Goal: Task Accomplishment & Management: Use online tool/utility

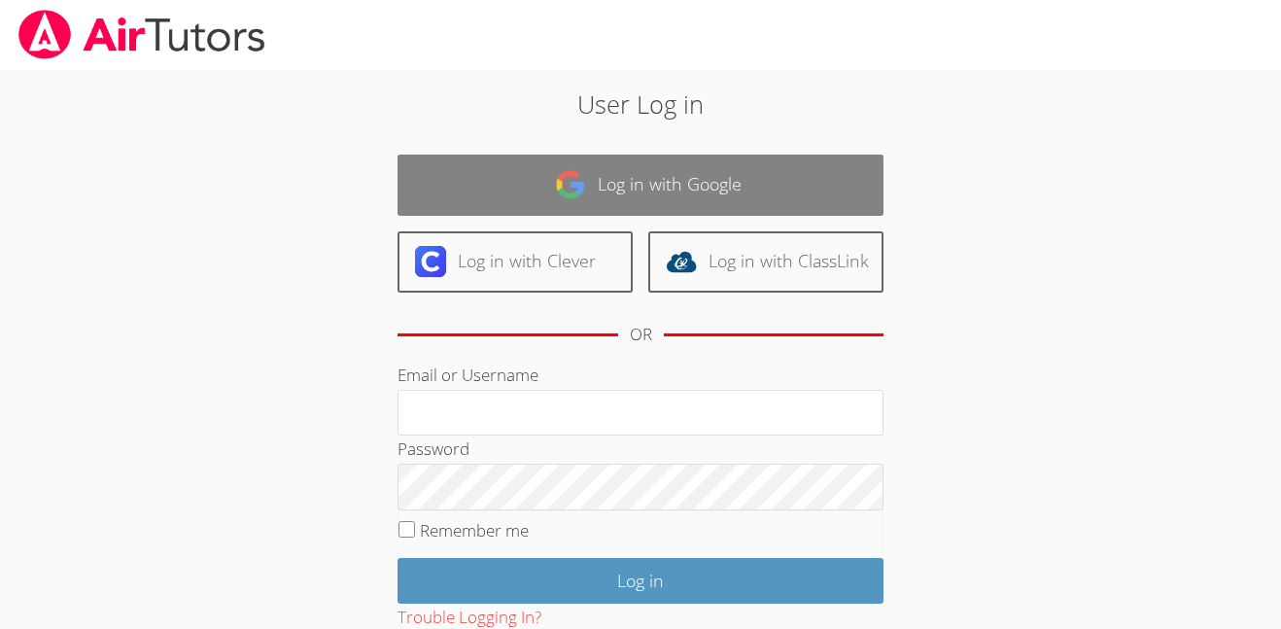
click at [738, 180] on link "Log in with Google" at bounding box center [641, 185] width 486 height 61
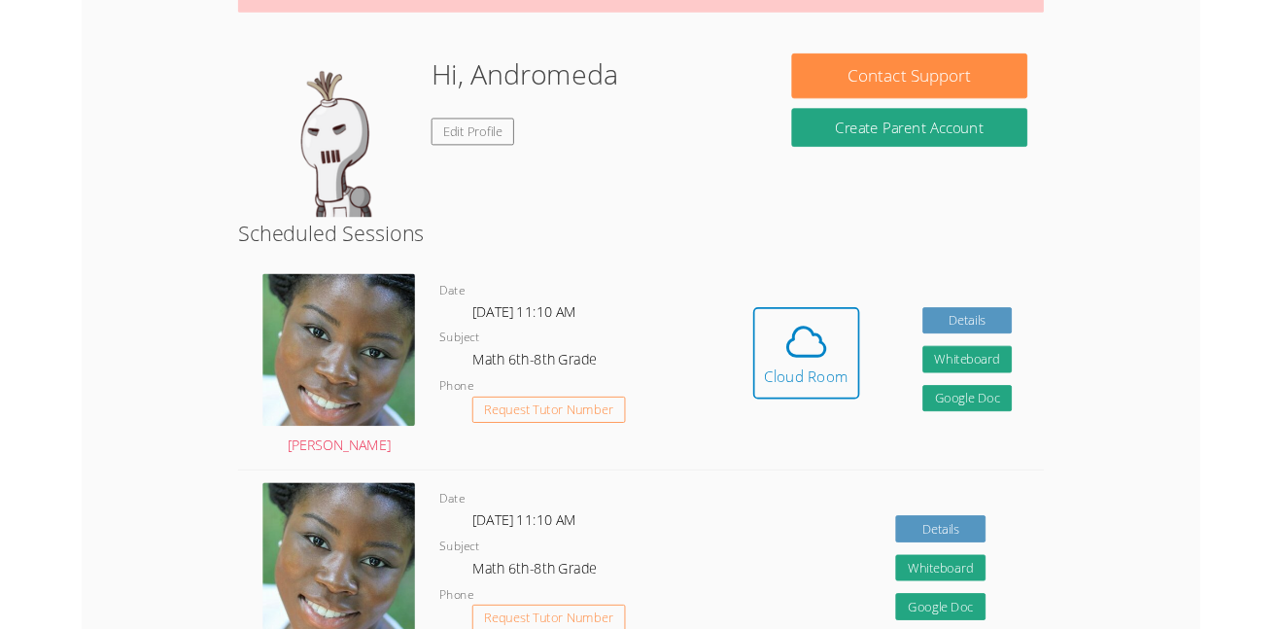
scroll to position [277, 0]
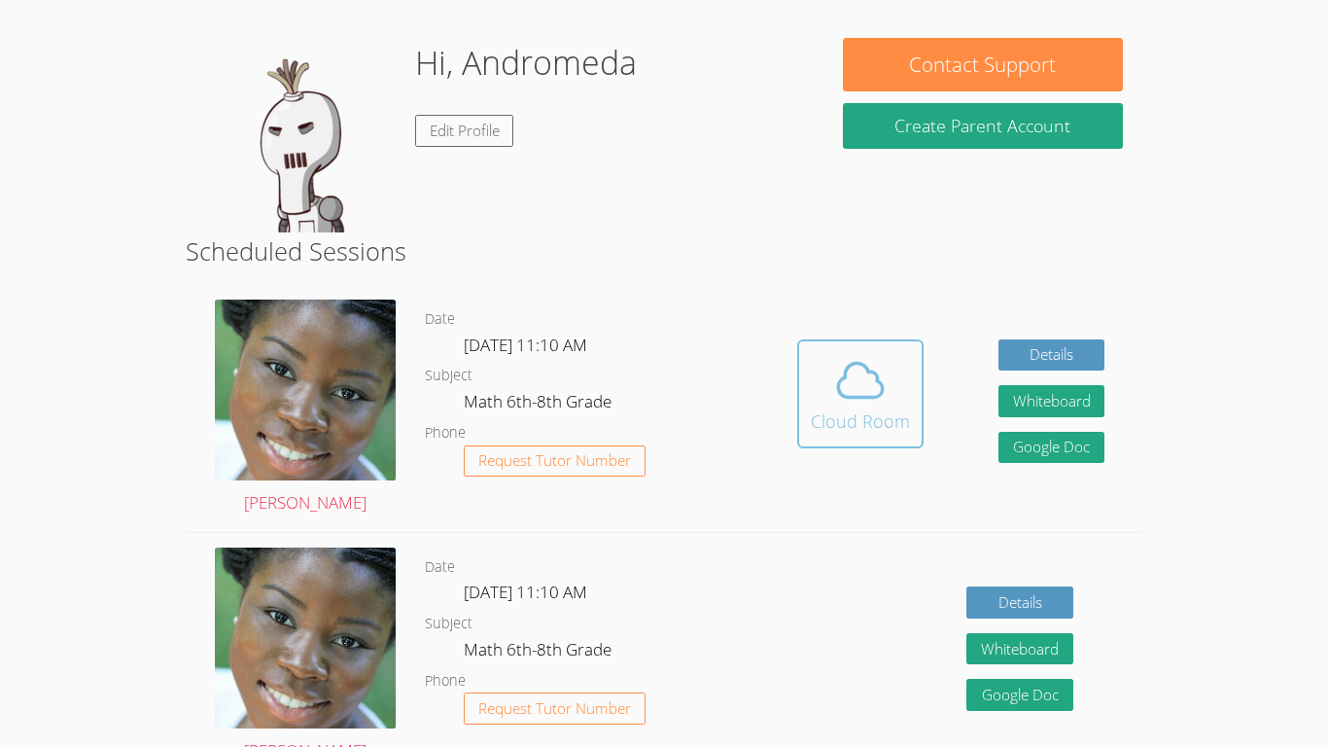
click at [849, 389] on icon at bounding box center [860, 380] width 54 height 54
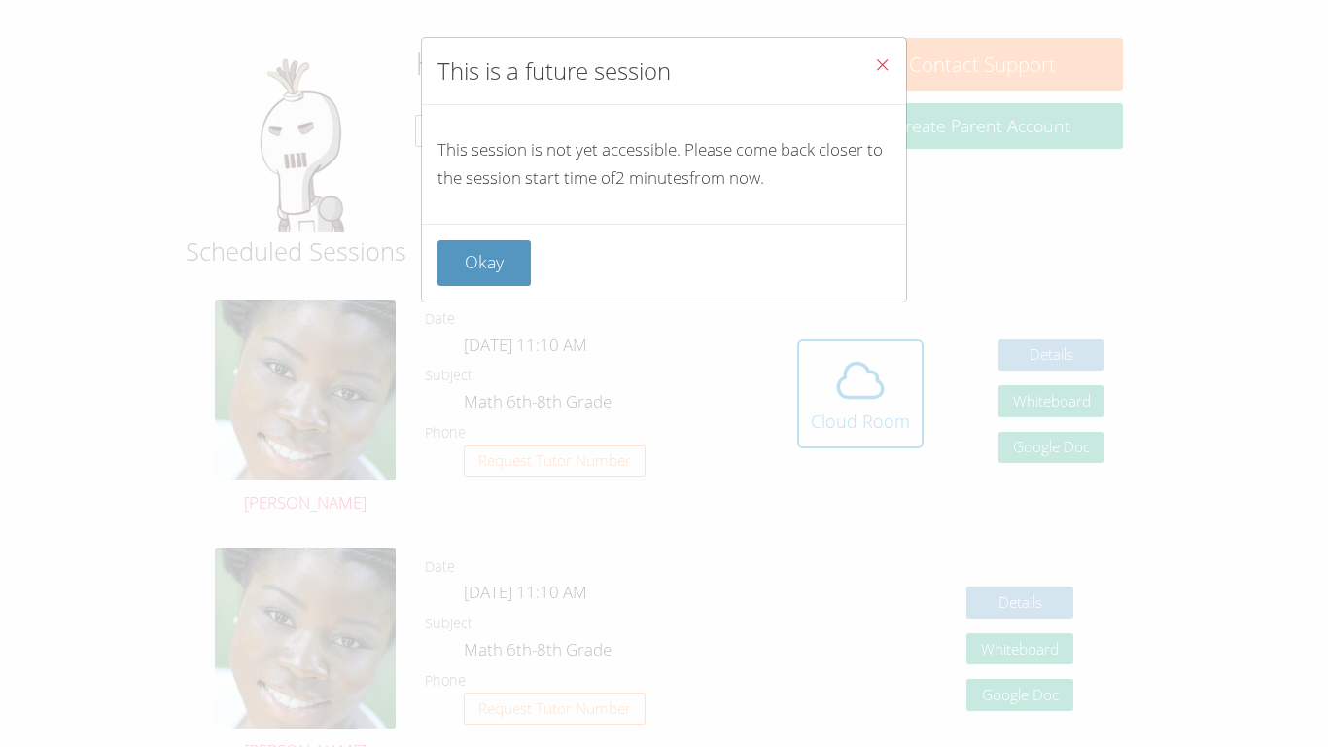
click at [564, 252] on div "Okay" at bounding box center [663, 263] width 453 height 46
click at [518, 260] on button "Okay" at bounding box center [483, 263] width 93 height 46
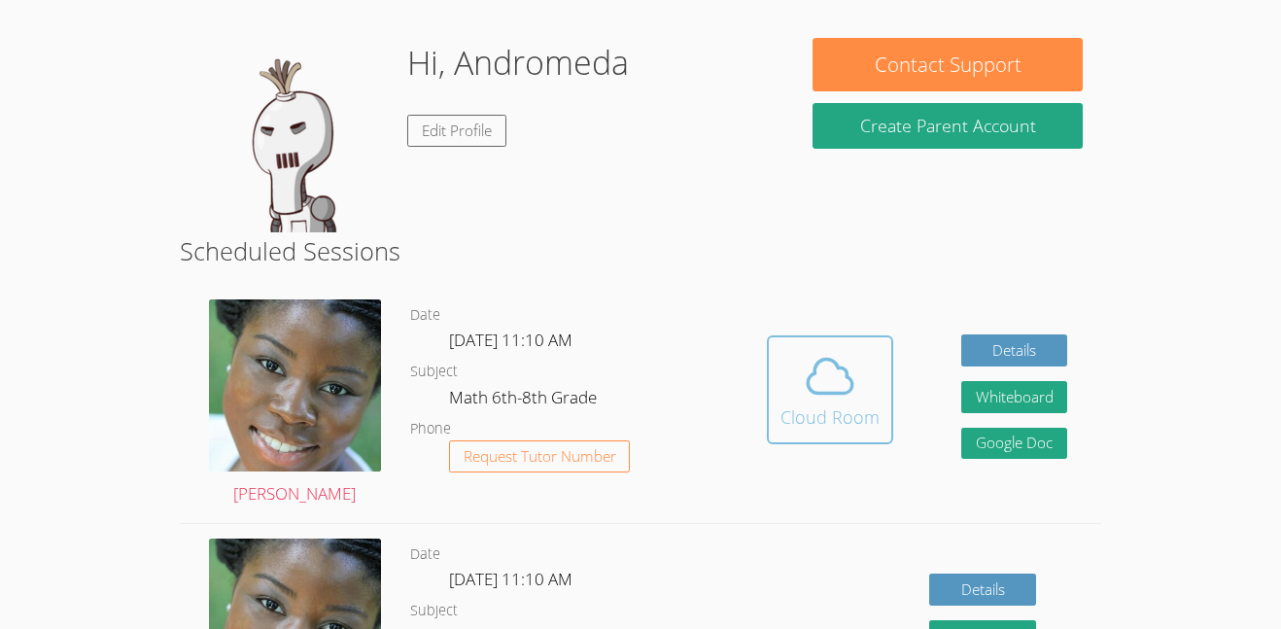
click at [842, 370] on icon at bounding box center [830, 376] width 54 height 54
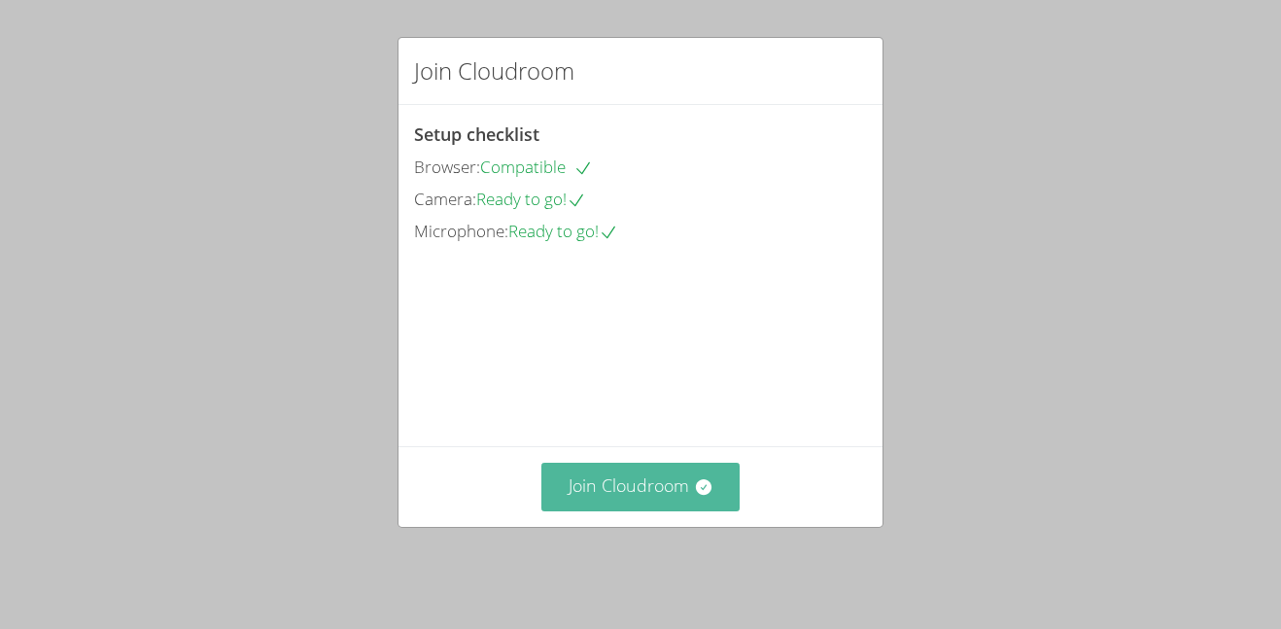
click at [611, 502] on button "Join Cloudroom" at bounding box center [640, 487] width 199 height 48
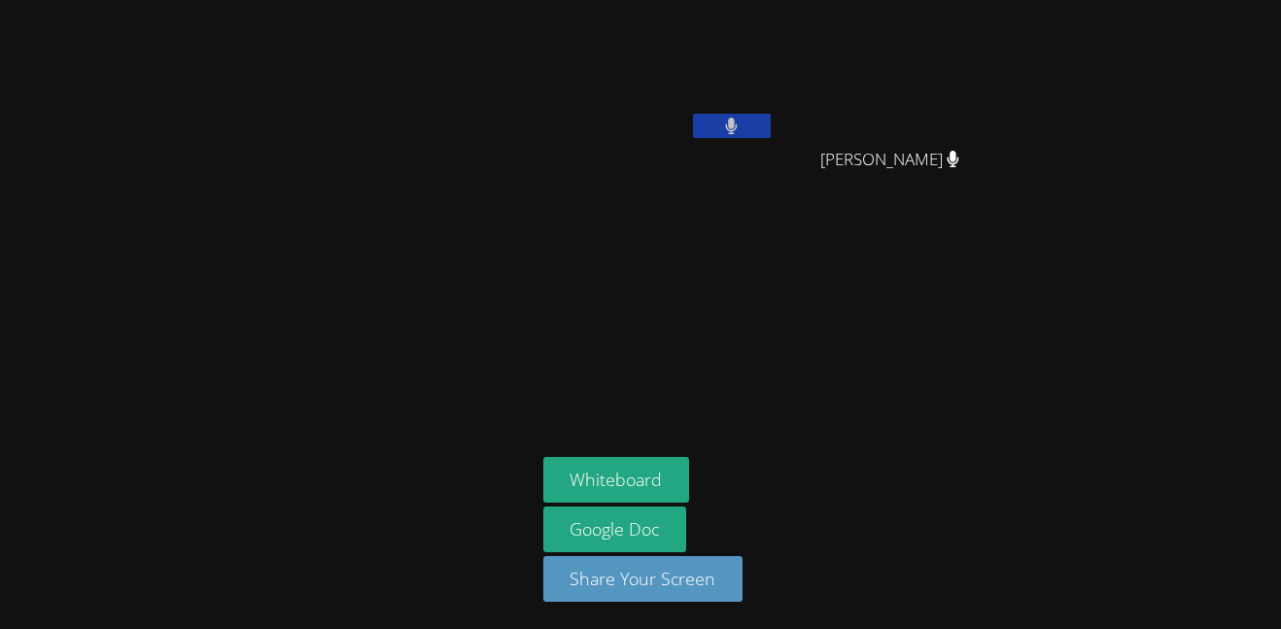
click at [723, 131] on button at bounding box center [732, 126] width 78 height 24
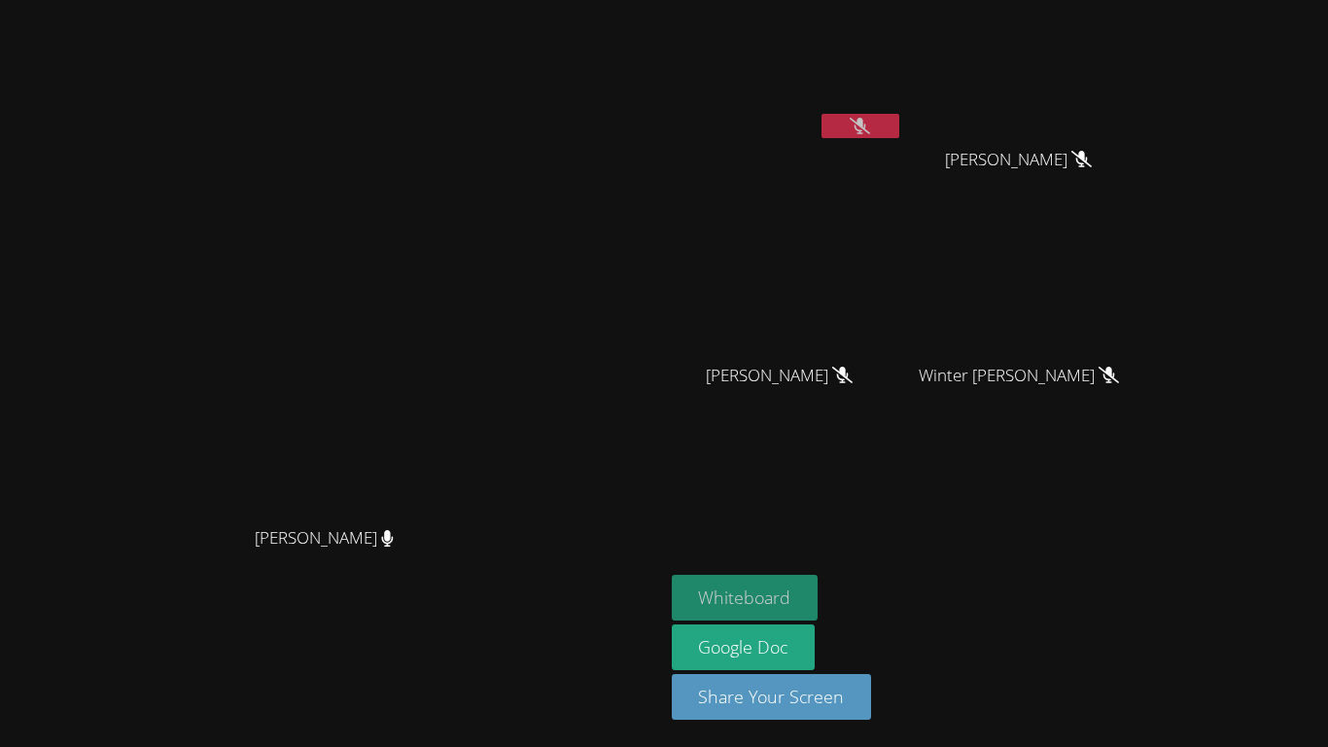
click at [725, 604] on button "Whiteboard" at bounding box center [745, 598] width 147 height 46
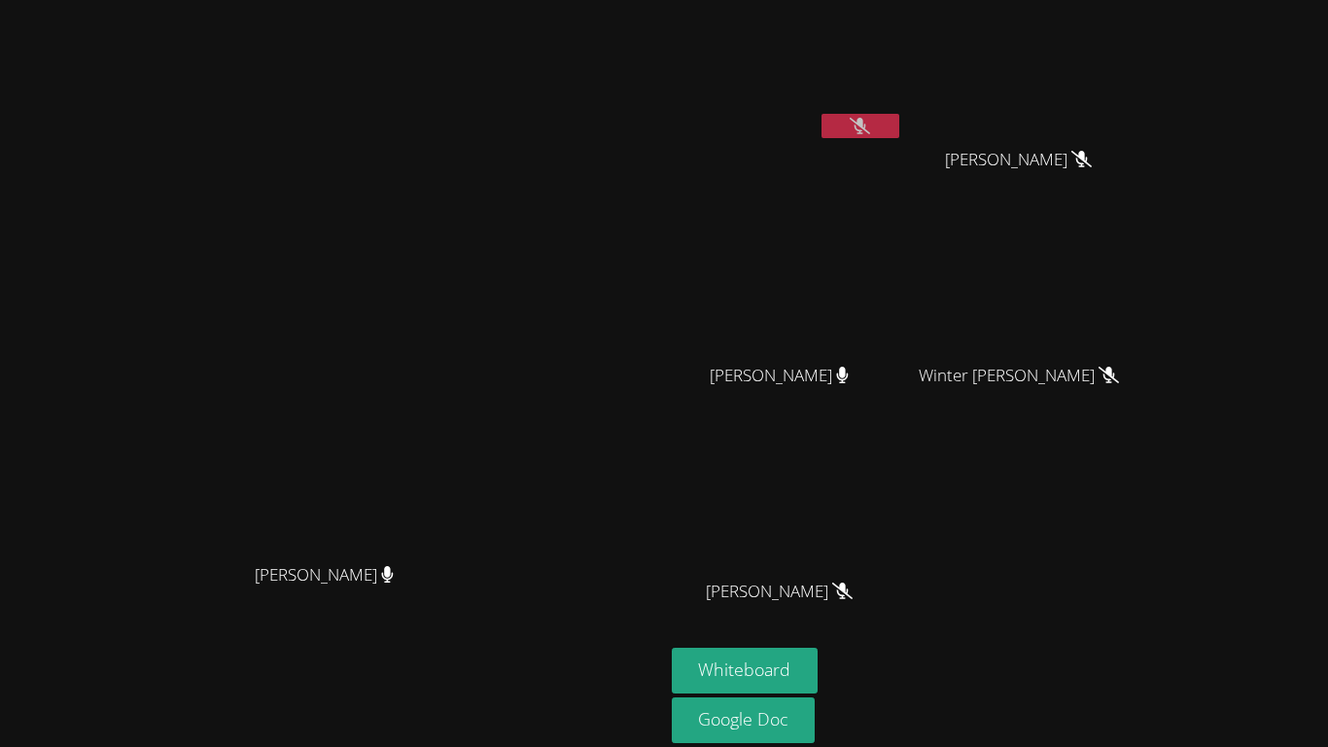
click at [899, 133] on button at bounding box center [860, 126] width 78 height 24
click at [899, 134] on button at bounding box center [860, 126] width 78 height 24
click at [899, 136] on button at bounding box center [860, 126] width 78 height 24
click at [899, 128] on button at bounding box center [860, 126] width 78 height 24
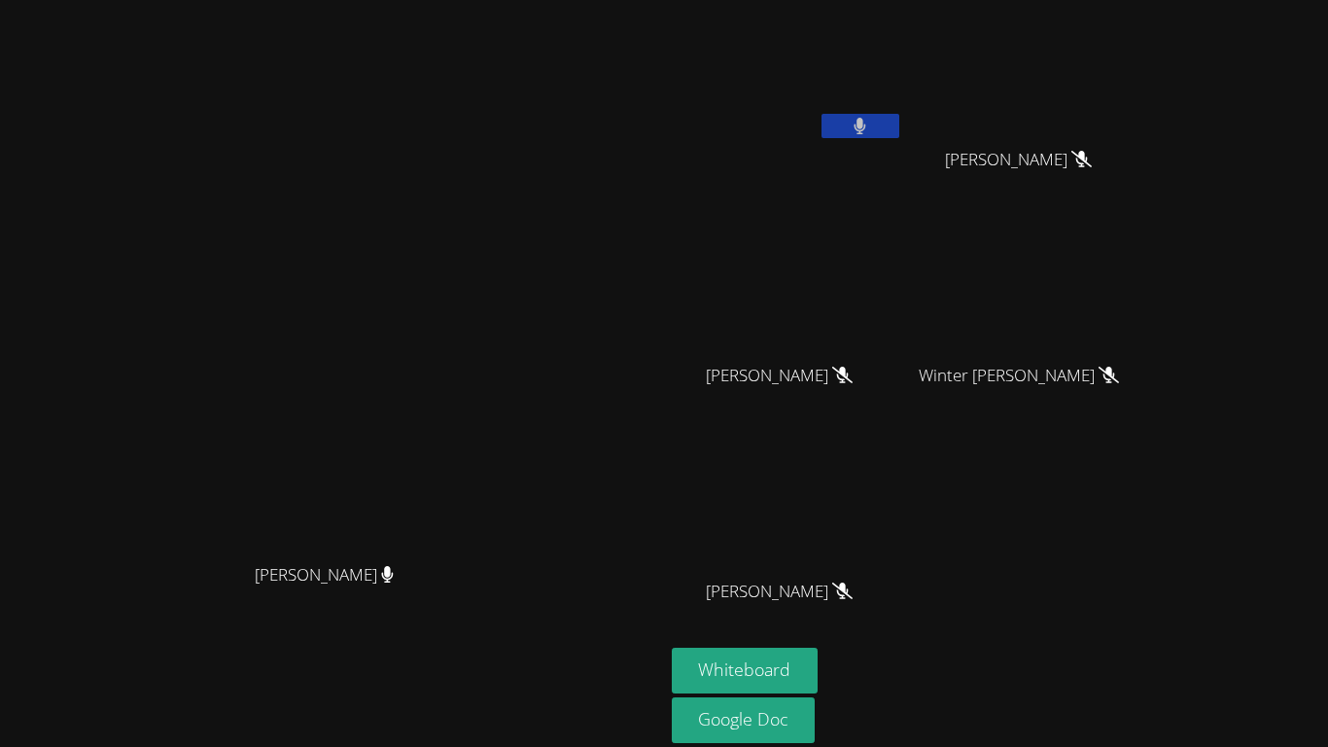
click at [899, 128] on button at bounding box center [860, 126] width 78 height 24
click at [899, 125] on button at bounding box center [860, 126] width 78 height 24
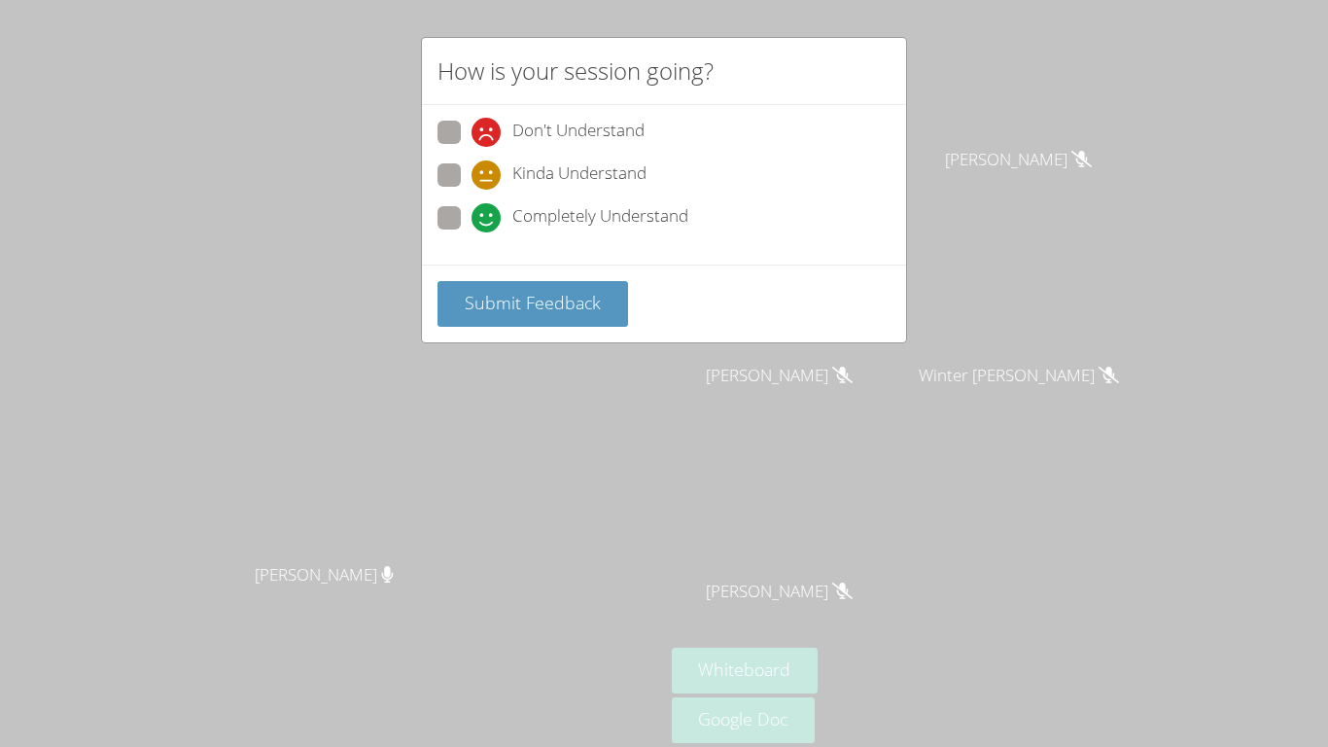
click at [471, 232] on span at bounding box center [471, 232] width 0 height 0
click at [471, 223] on input "Completely Understand" at bounding box center [479, 214] width 17 height 17
radio input "true"
click at [542, 308] on span "Submit Feedback" at bounding box center [533, 302] width 136 height 23
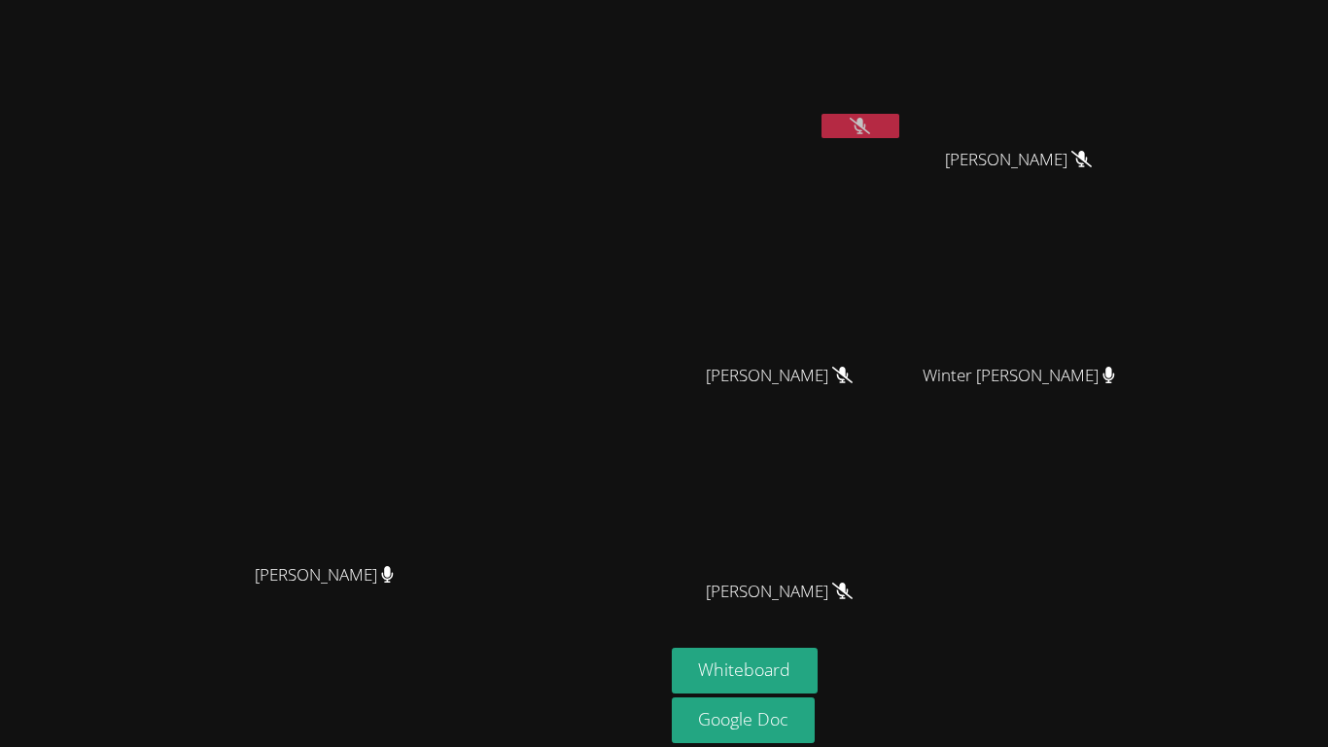
click at [899, 130] on button at bounding box center [860, 126] width 78 height 24
click at [866, 126] on icon at bounding box center [860, 126] width 12 height 17
